Goal: Task Accomplishment & Management: Complete application form

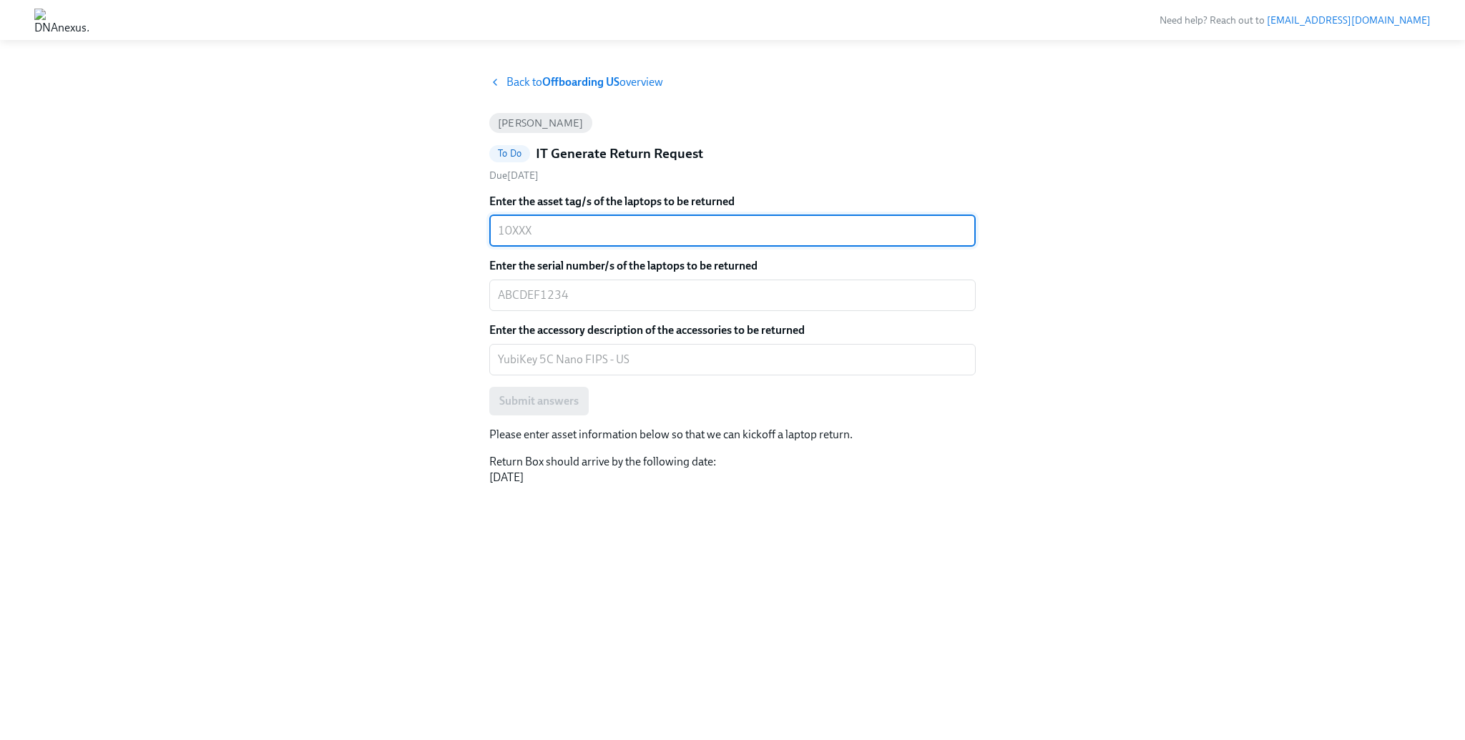
click at [582, 230] on textarea "Enter the asset tag/s of the laptops to be returned" at bounding box center [732, 230] width 469 height 17
type textarea "10644"
click at [395, 144] on div "Back to Offboarding US overview [PERSON_NAME] To Do IT Generate Return Request …" at bounding box center [732, 390] width 1396 height 632
click at [591, 285] on div "x ​" at bounding box center [732, 295] width 486 height 31
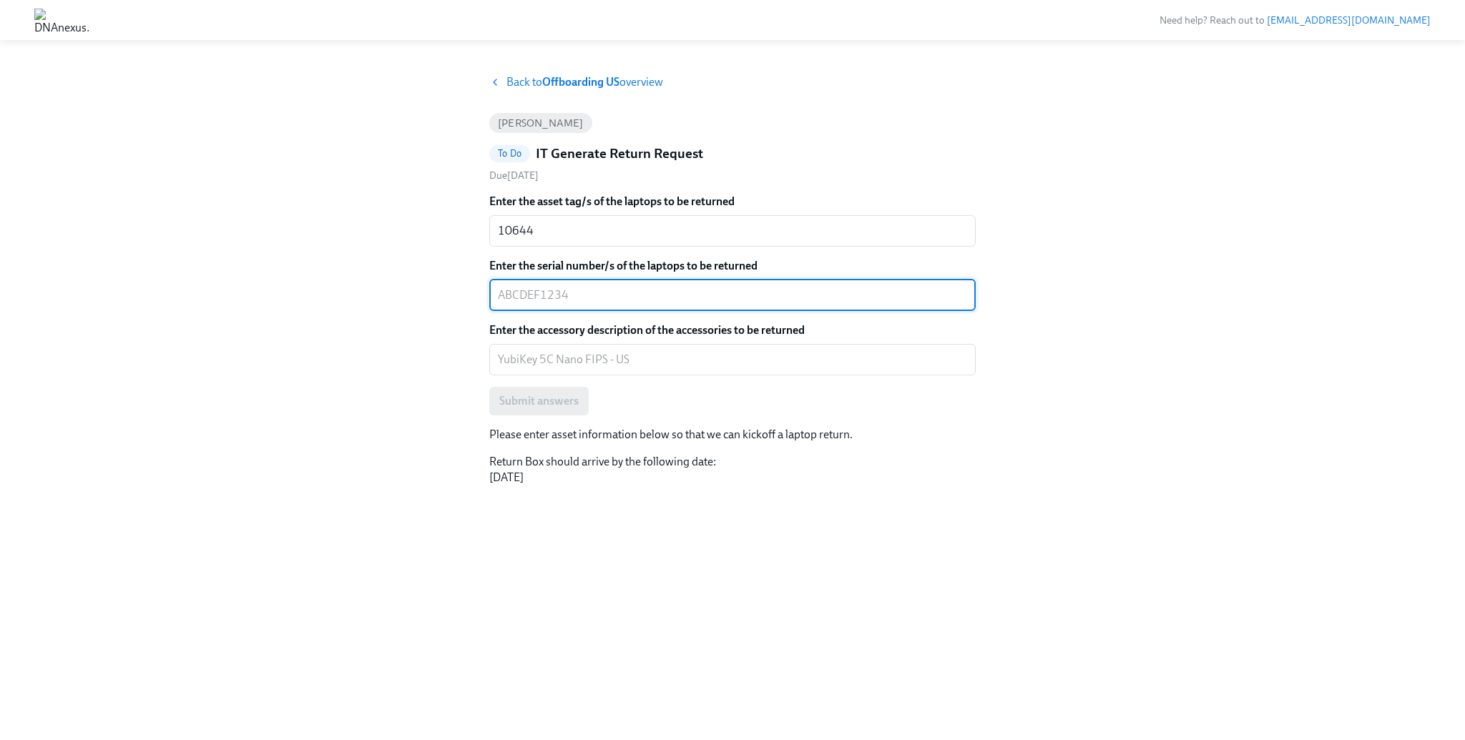
paste textarea "J9G7NC21W9"
type textarea "J9G7NC21W9"
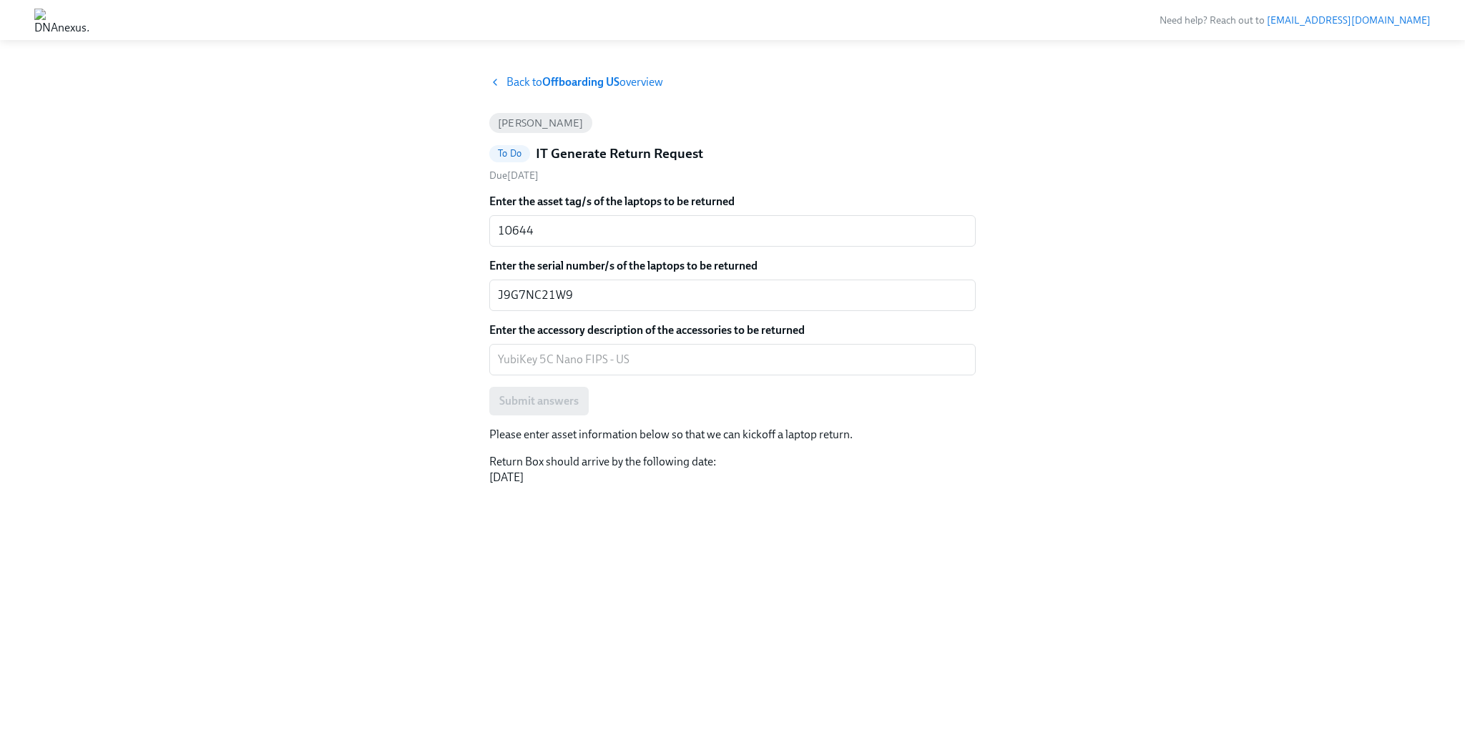
click at [339, 248] on div "Back to Offboarding US overview [PERSON_NAME] To Do IT Generate Return Request …" at bounding box center [732, 390] width 1396 height 632
click at [554, 363] on textarea "Enter the accessory description of the accessories to be returned" at bounding box center [732, 359] width 469 height 17
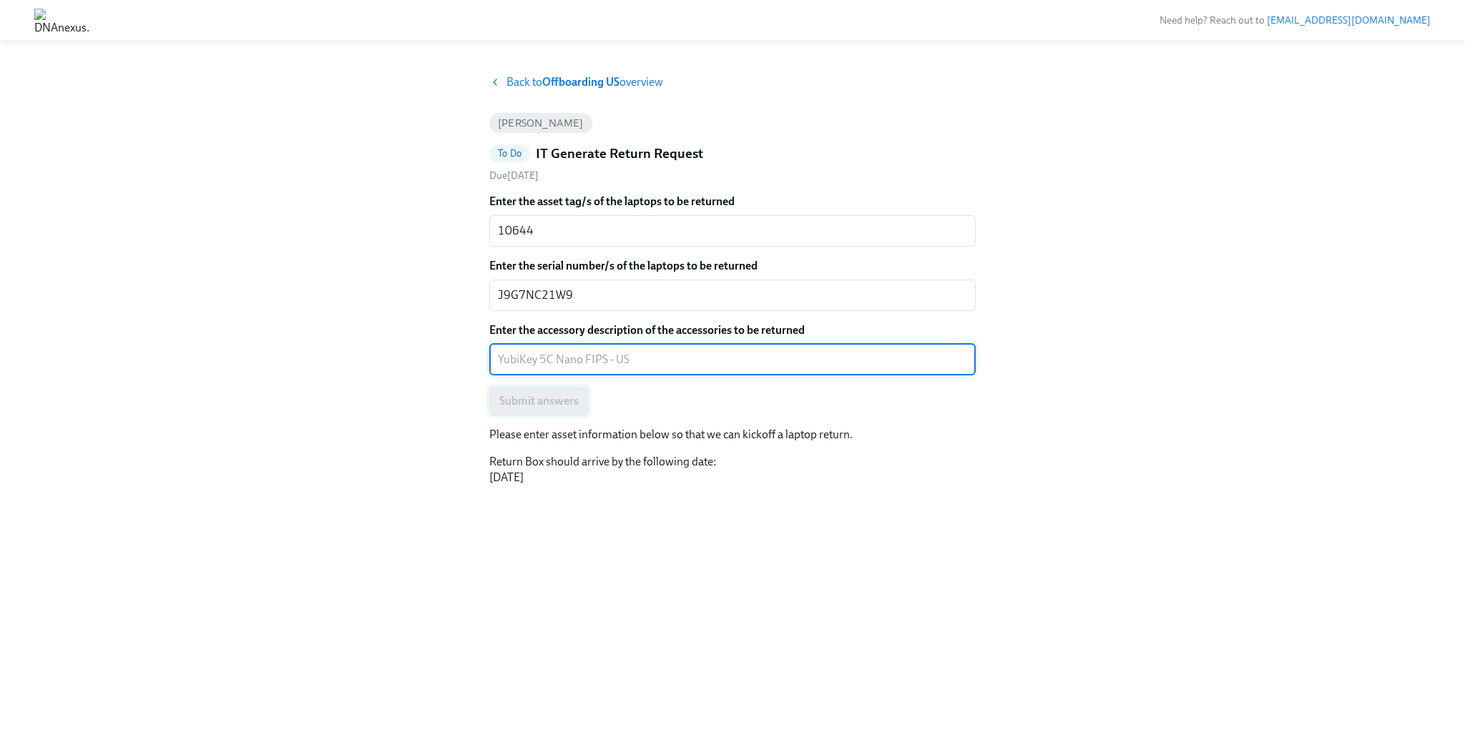
paste textarea "YubiKey 5C Nano FIPS"
type textarea "YubiKey 5C Nano FIPS"
click at [379, 378] on div "Back to Offboarding US overview [PERSON_NAME] To Do IT Generate Return Request …" at bounding box center [732, 390] width 1396 height 632
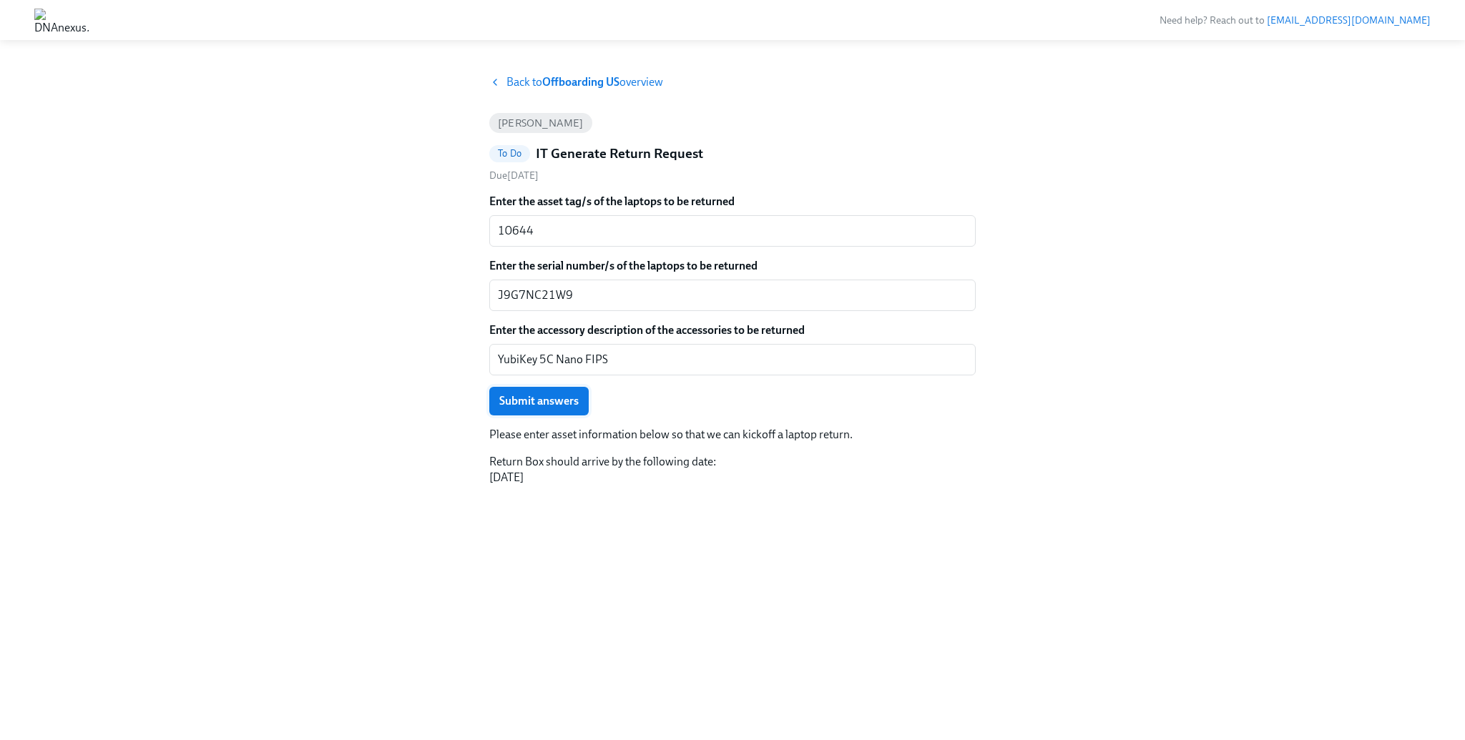
click at [542, 399] on span "Submit answers" at bounding box center [538, 401] width 79 height 14
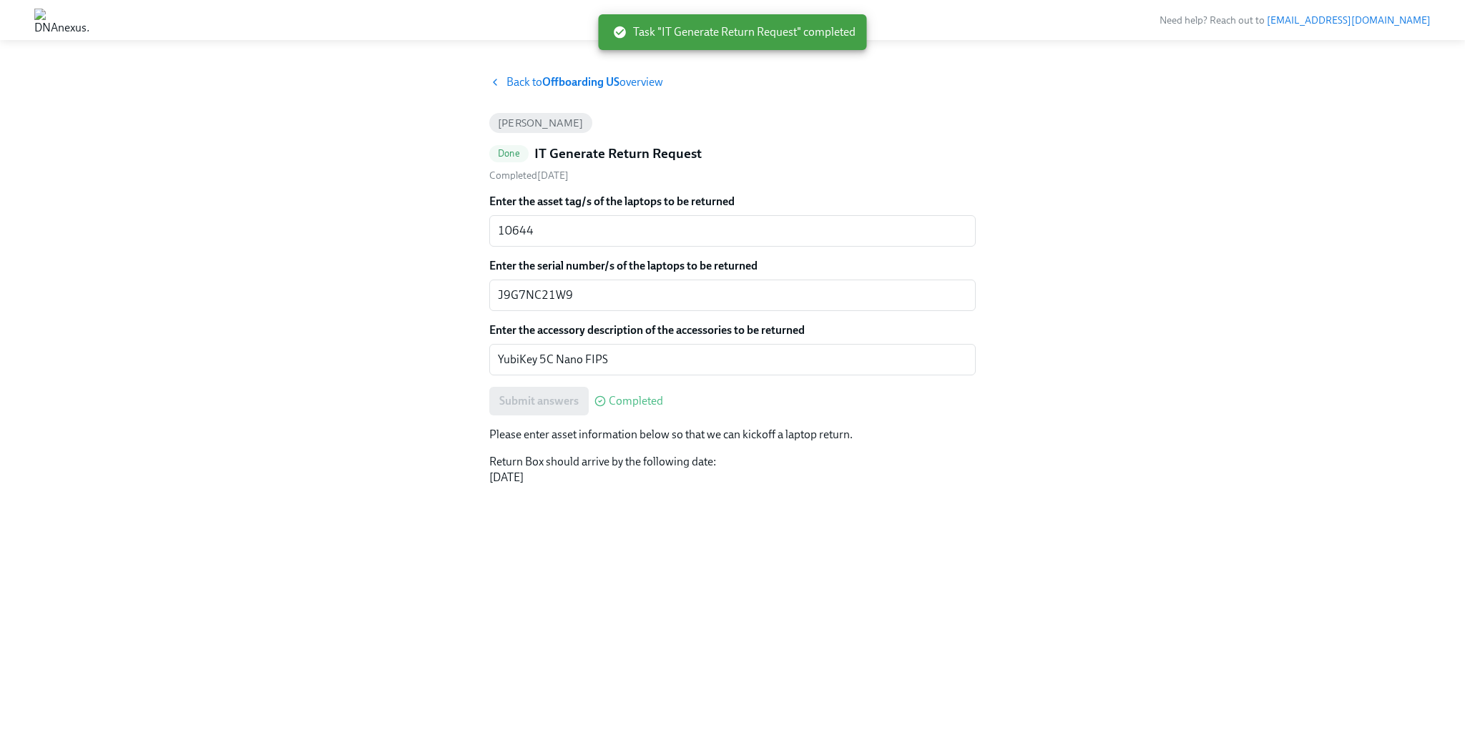
click at [557, 82] on strong "Offboarding US" at bounding box center [580, 82] width 77 height 14
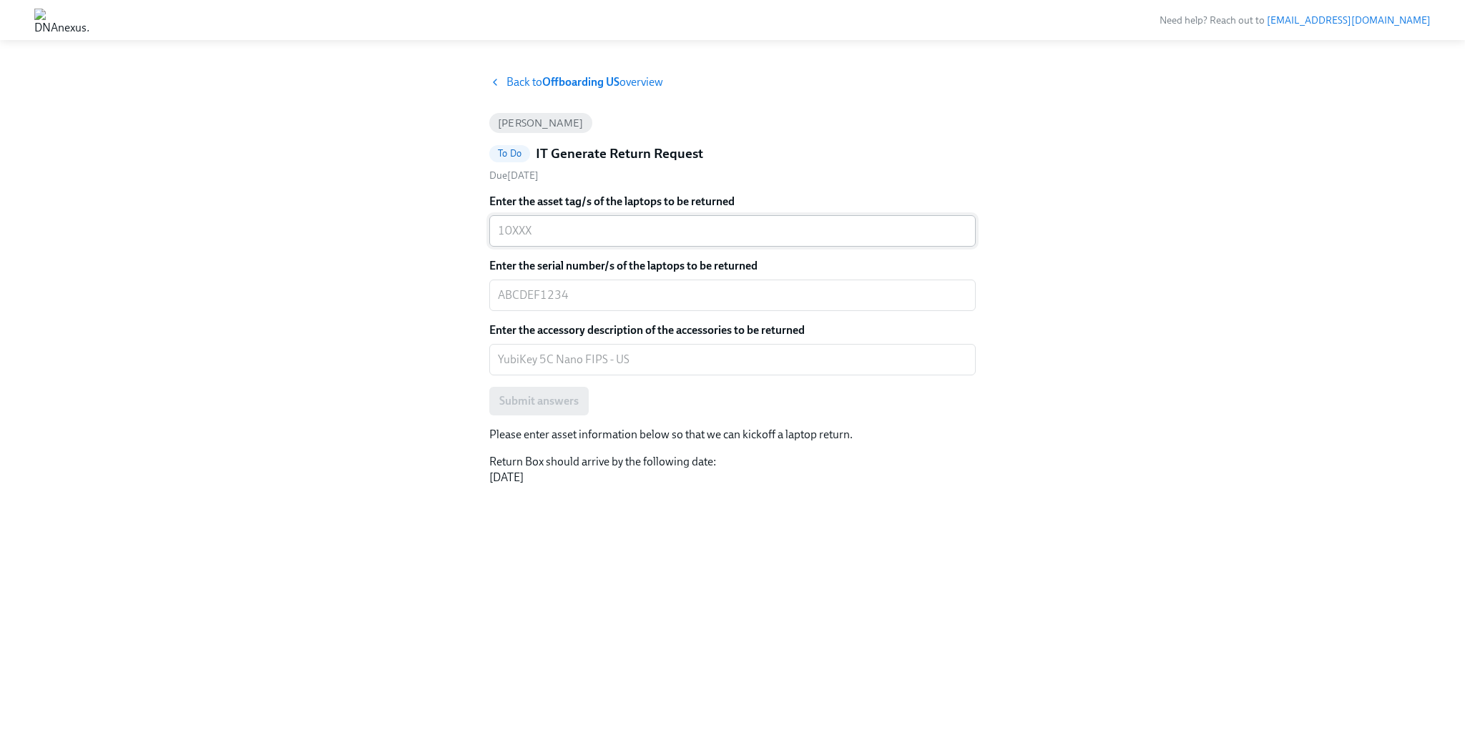
click at [560, 240] on div "x ​" at bounding box center [732, 230] width 486 height 31
paste textarea "10662"
type textarea "10662"
click at [642, 300] on textarea "Enter the serial number/s of the laptops to be returned" at bounding box center [732, 295] width 469 height 17
paste textarea "CYHR9DCP65"
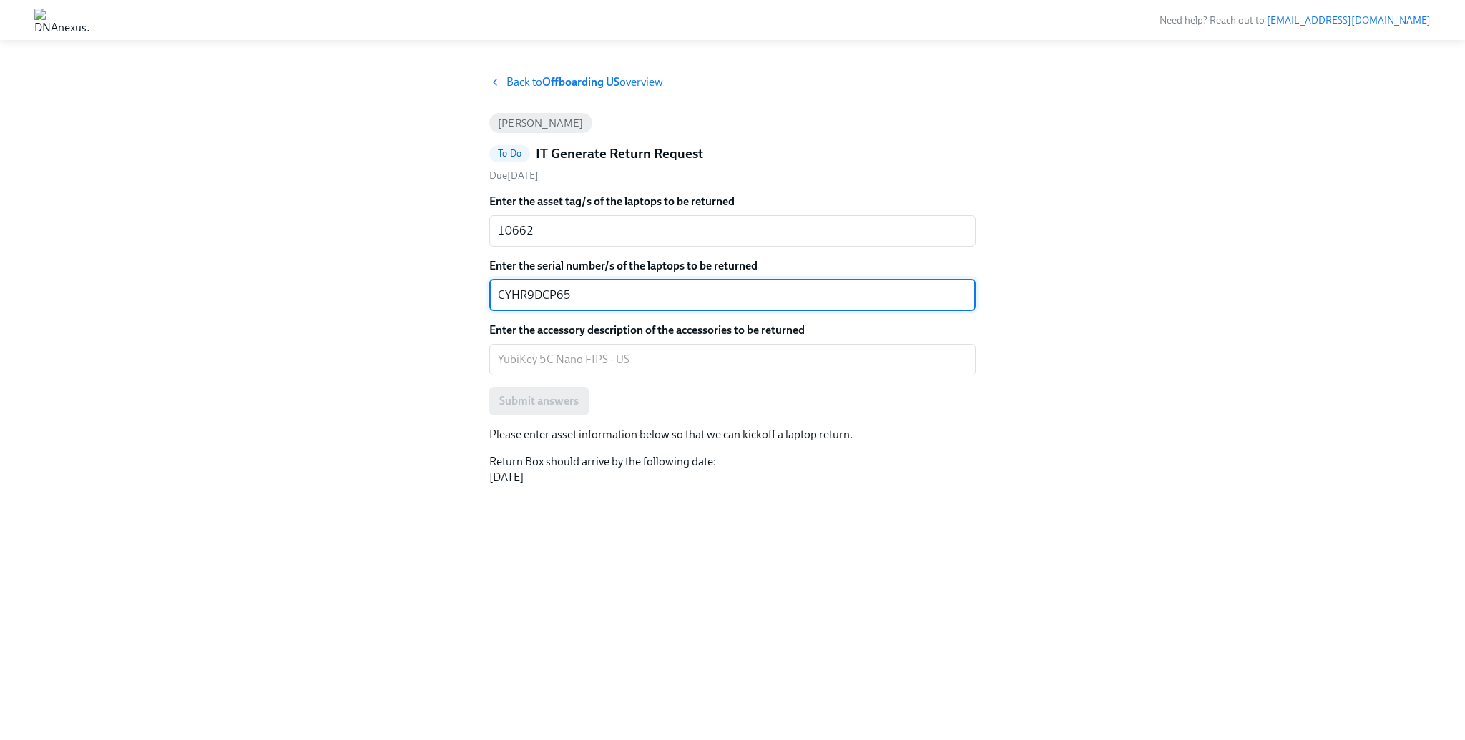
type textarea "CYHR9DCP65"
click at [395, 287] on div "Back to Offboarding US overview George Parrish To Do IT Generate Return Request…" at bounding box center [732, 390] width 1396 height 632
click at [581, 361] on textarea "Enter the accessory description of the accessories to be returned" at bounding box center [732, 359] width 469 height 17
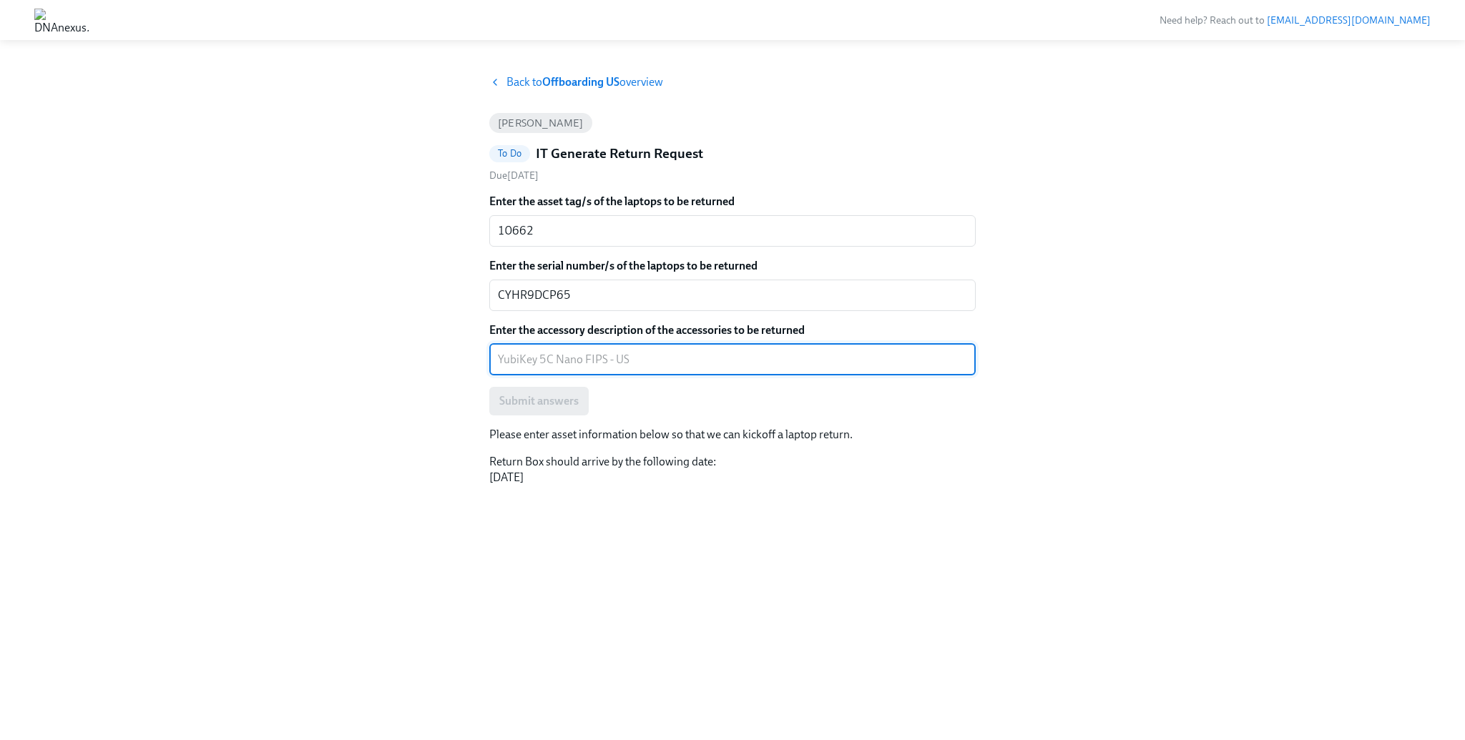
paste textarea "YubiKey 5C Nano FIPS"
type textarea "YubiKey 5C Nano FIPS"
click at [308, 343] on div "Back to Offboarding US overview George Parrish To Do IT Generate Return Request…" at bounding box center [732, 390] width 1396 height 632
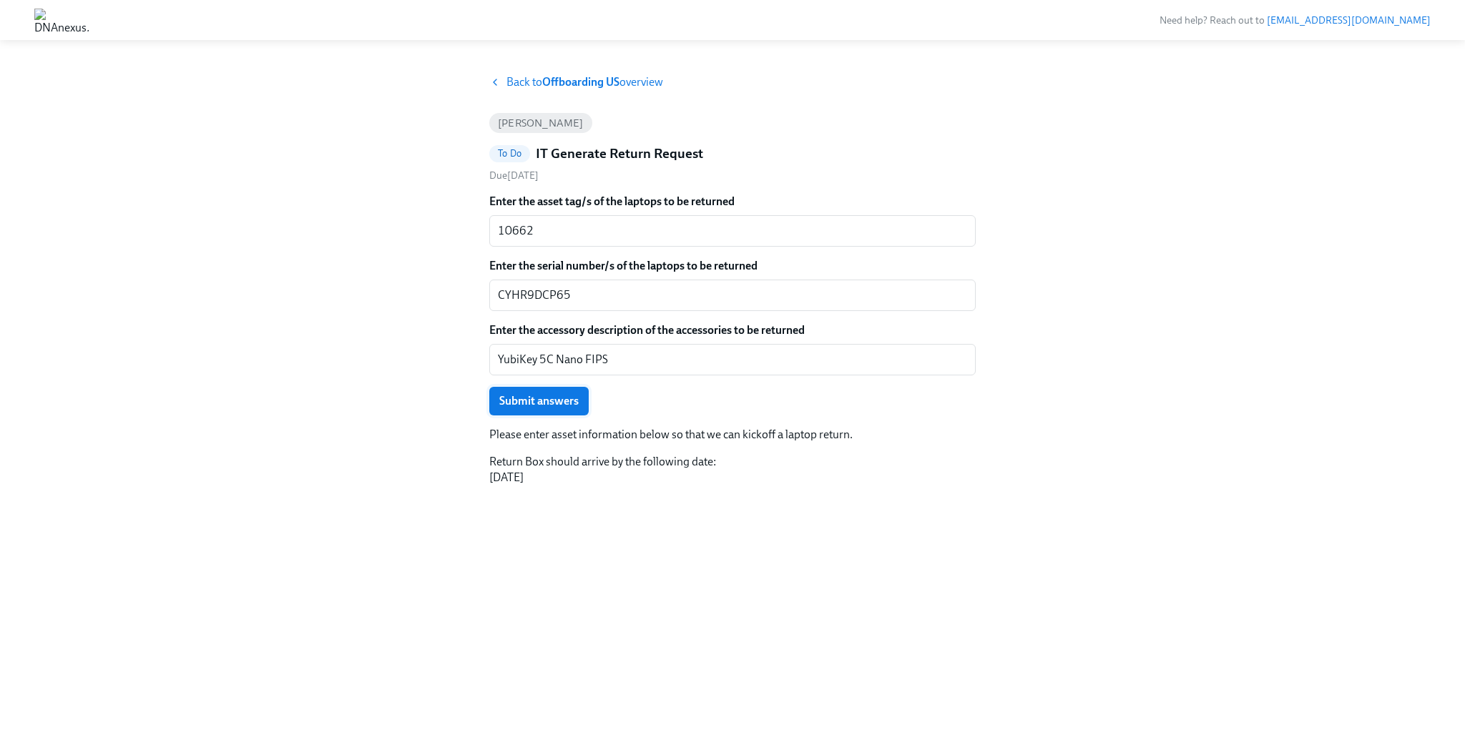
click at [514, 403] on span "Submit answers" at bounding box center [538, 401] width 79 height 14
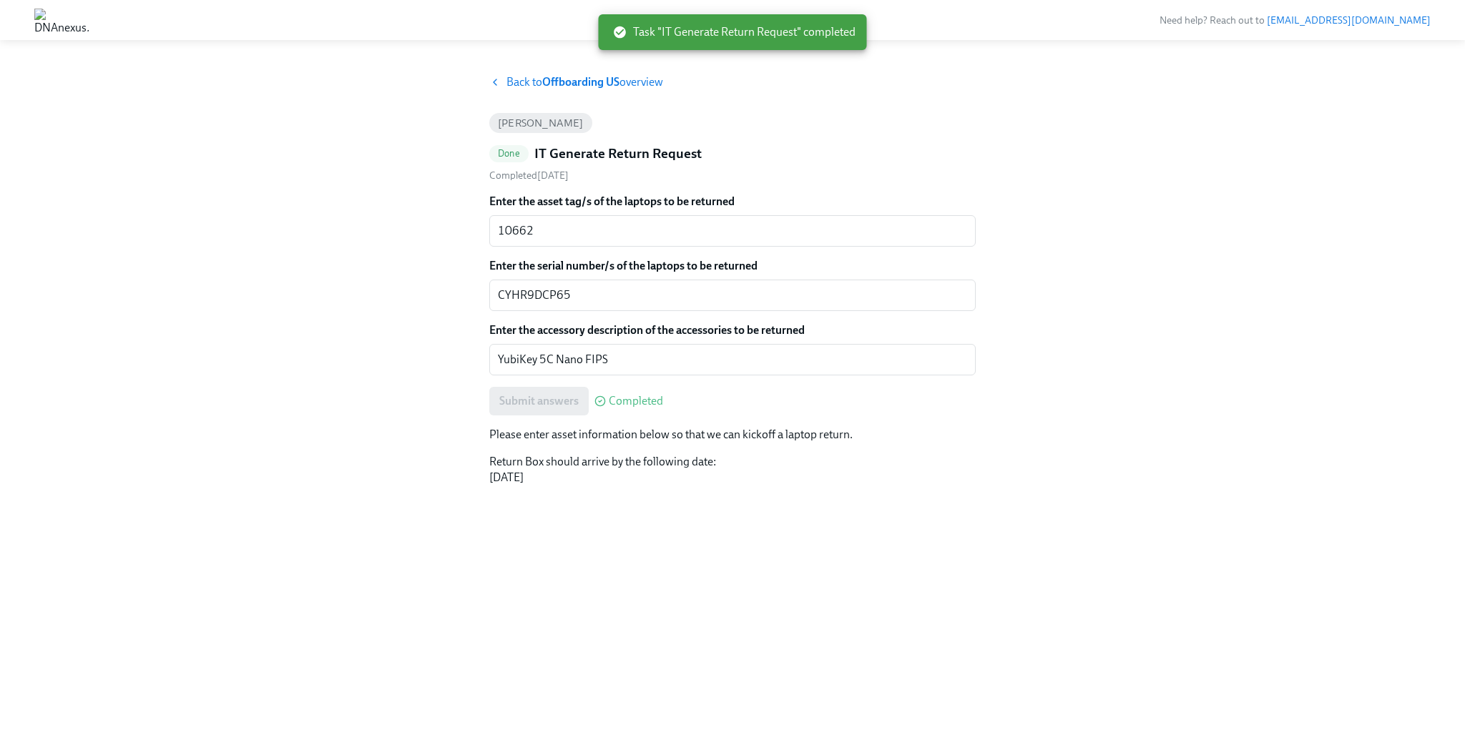
click at [560, 79] on strong "Offboarding US" at bounding box center [580, 82] width 77 height 14
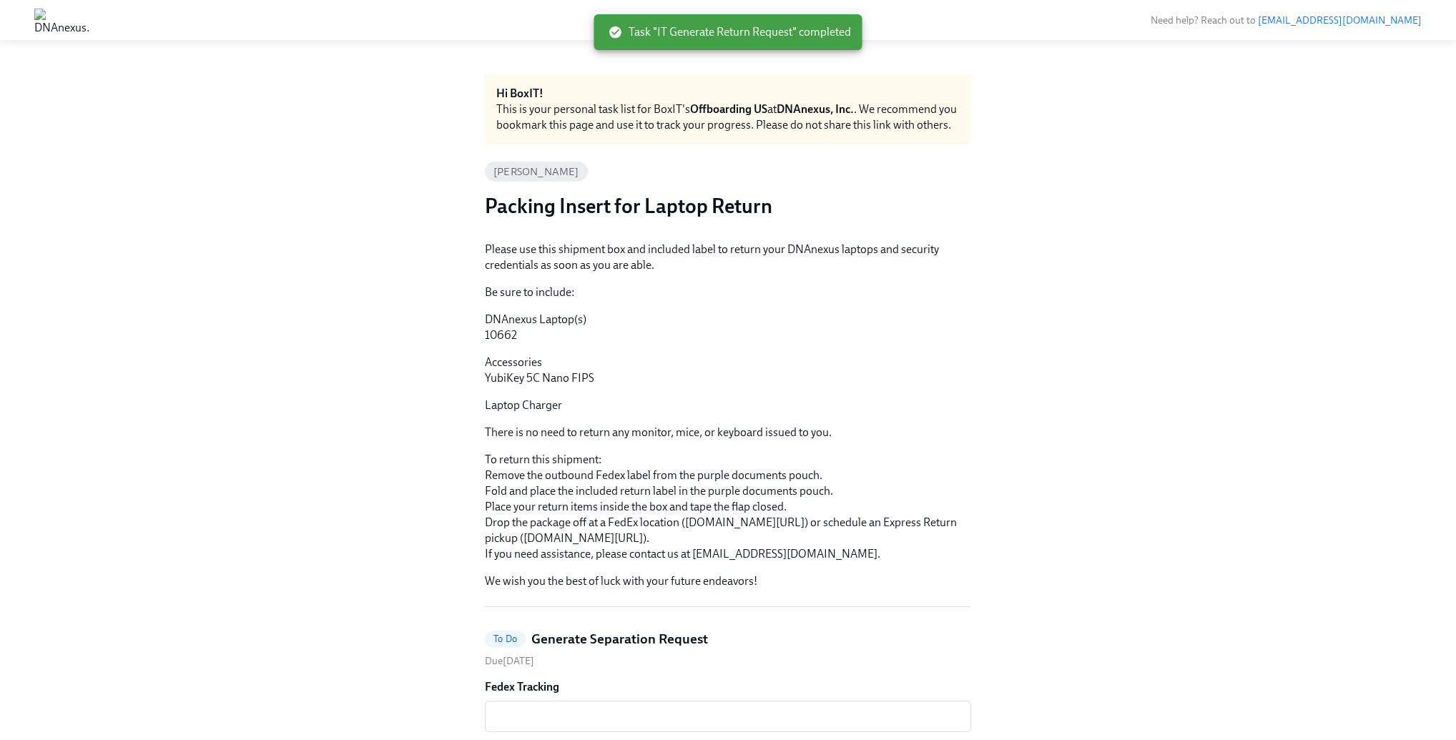
click at [511, 343] on p "DNAnexus Laptop(s) 10662" at bounding box center [728, 327] width 486 height 31
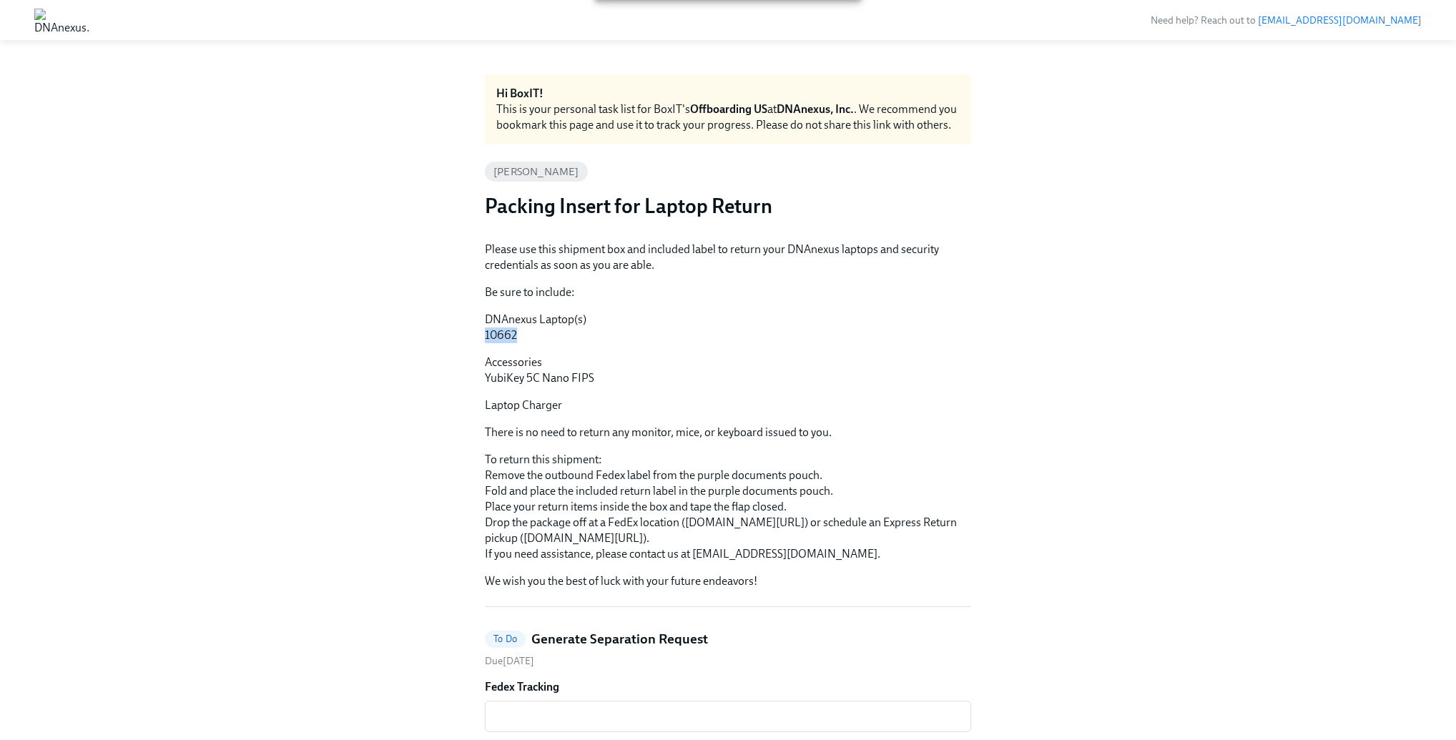
copy p "10662"
